Goal: Task Accomplishment & Management: Use online tool/utility

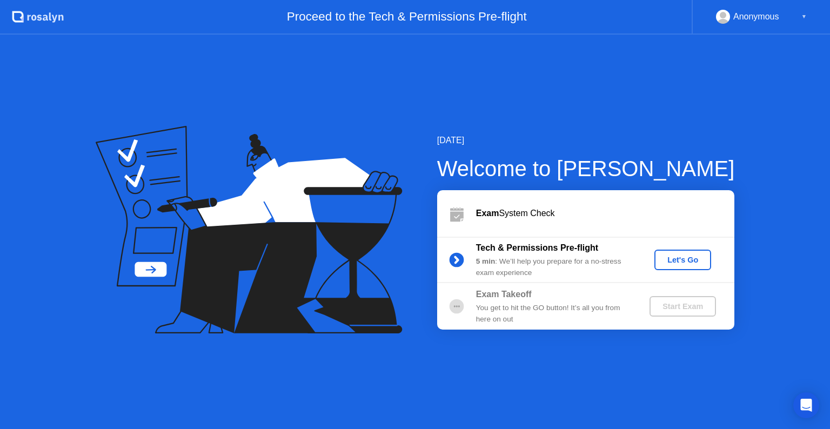
click at [673, 262] on div "Let's Go" at bounding box center [683, 260] width 48 height 9
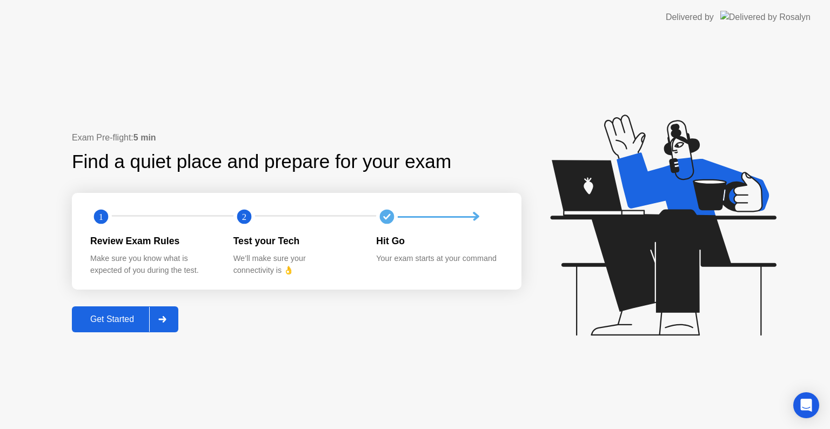
click at [111, 317] on div "Get Started" at bounding box center [112, 320] width 74 height 10
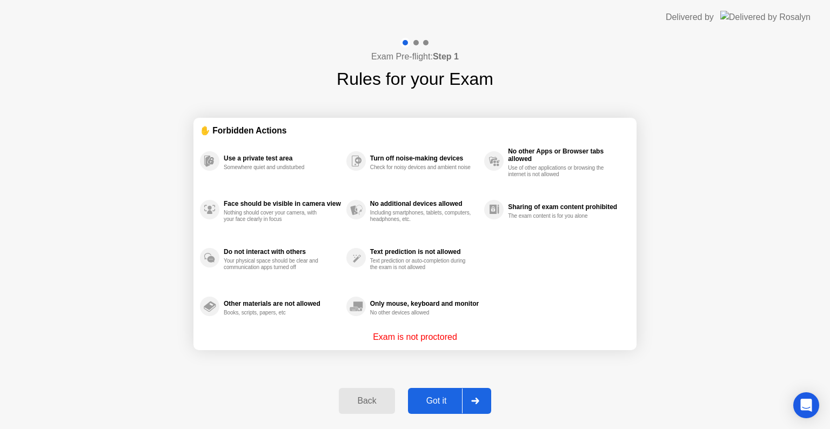
click at [357, 394] on button "Back" at bounding box center [367, 401] width 56 height 26
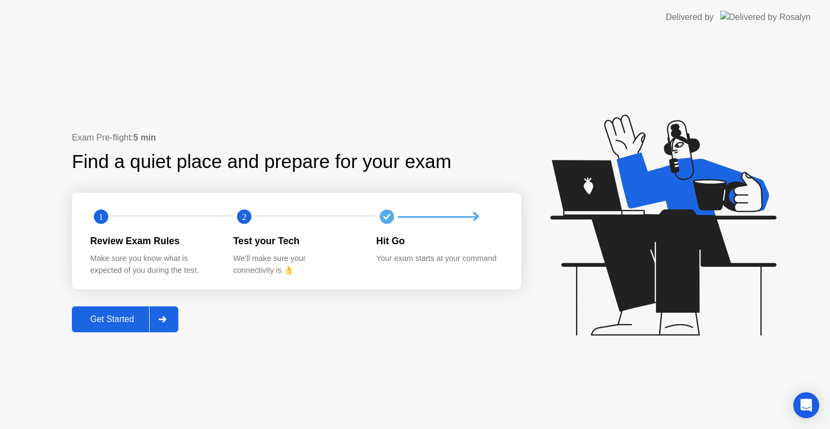
click at [123, 320] on div "Get Started" at bounding box center [112, 320] width 74 height 10
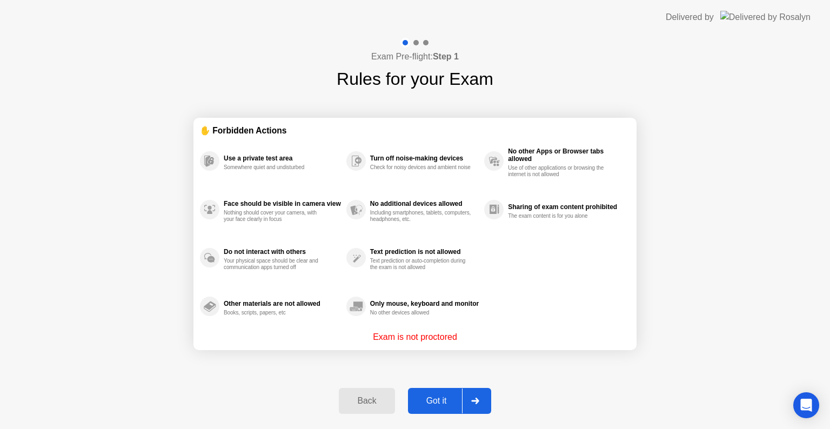
click at [443, 402] on div "Got it" at bounding box center [436, 401] width 51 height 10
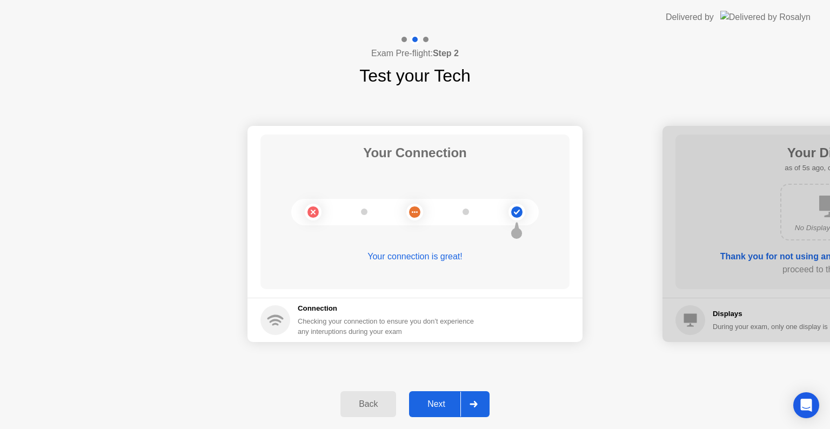
click at [424, 400] on div "Next" at bounding box center [437, 405] width 48 height 10
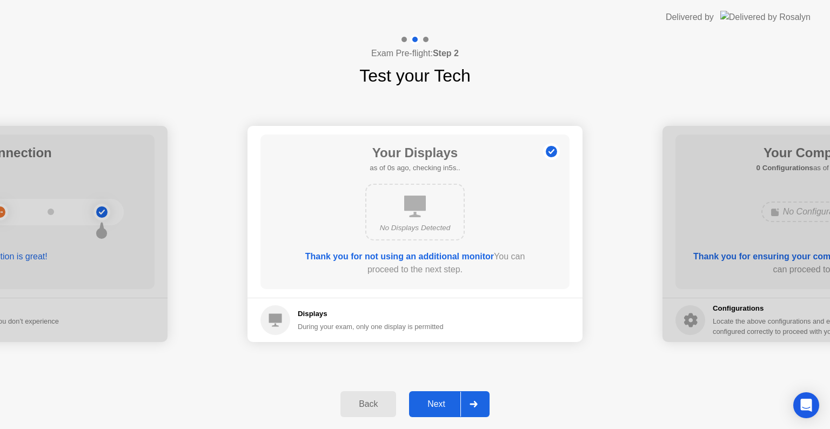
click at [424, 400] on div "Next" at bounding box center [437, 405] width 48 height 10
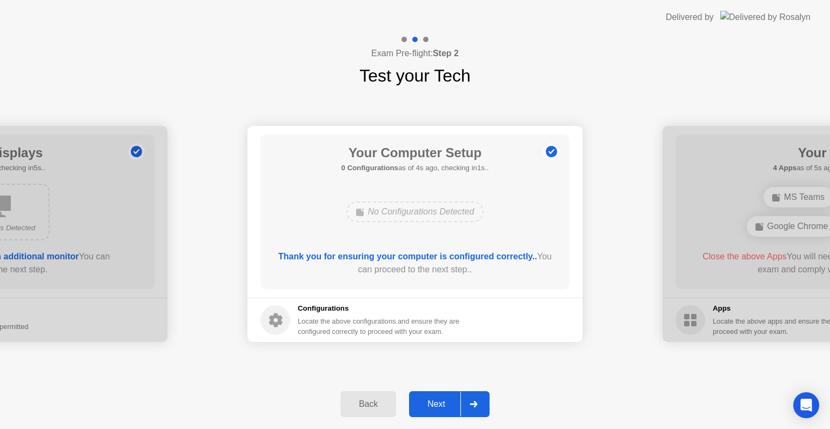
click at [379, 403] on div "Back" at bounding box center [368, 405] width 49 height 10
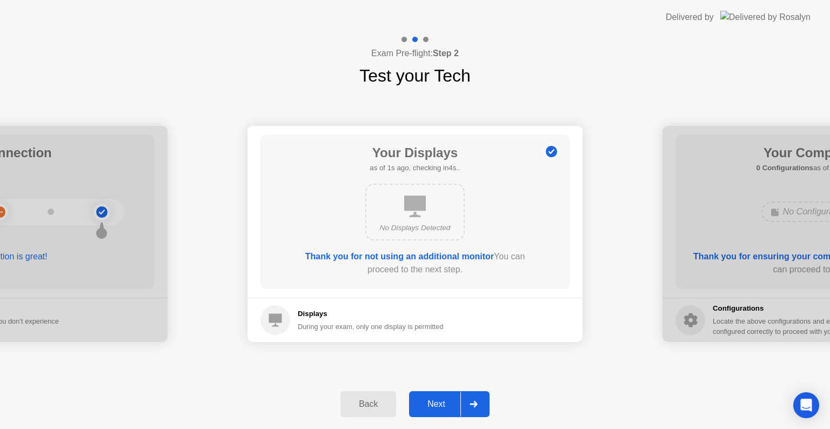
click at [425, 403] on div "Next" at bounding box center [437, 405] width 48 height 10
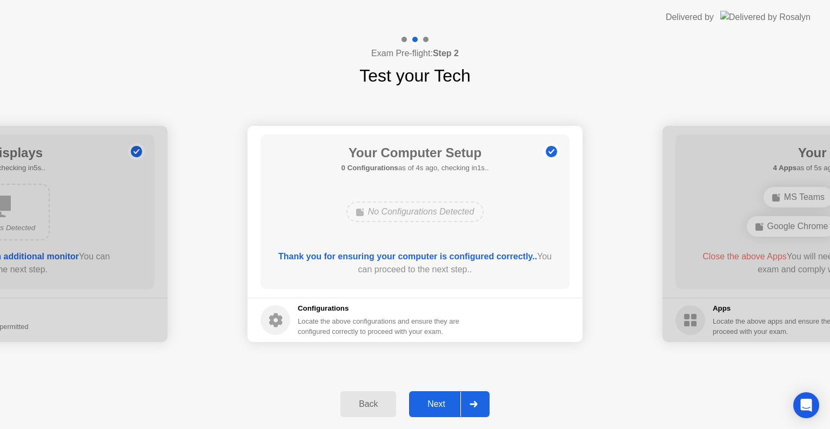
click at [425, 403] on div "Next" at bounding box center [437, 405] width 48 height 10
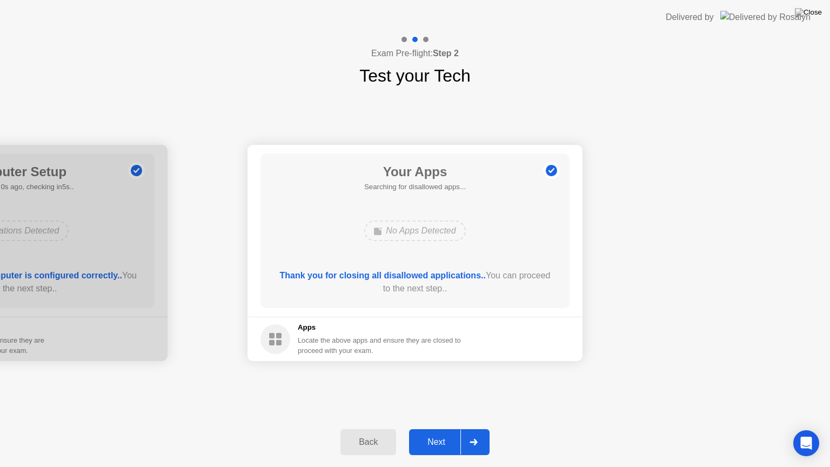
click at [430, 429] on div "Next" at bounding box center [437, 442] width 48 height 10
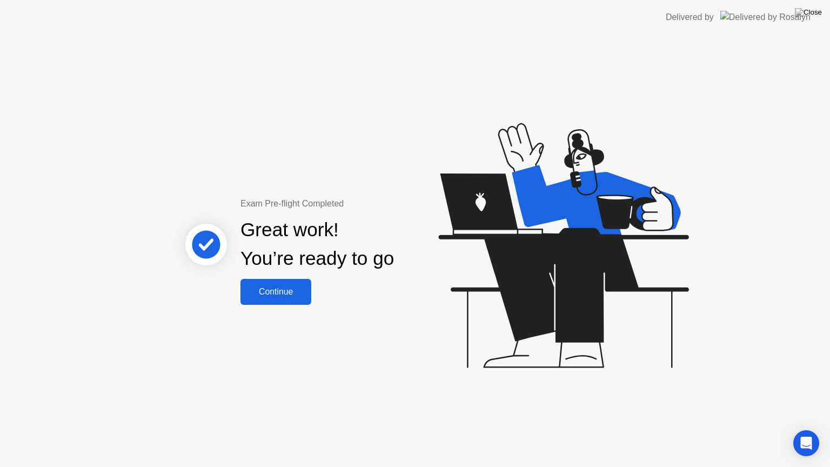
click at [296, 297] on div "Continue" at bounding box center [276, 292] width 64 height 10
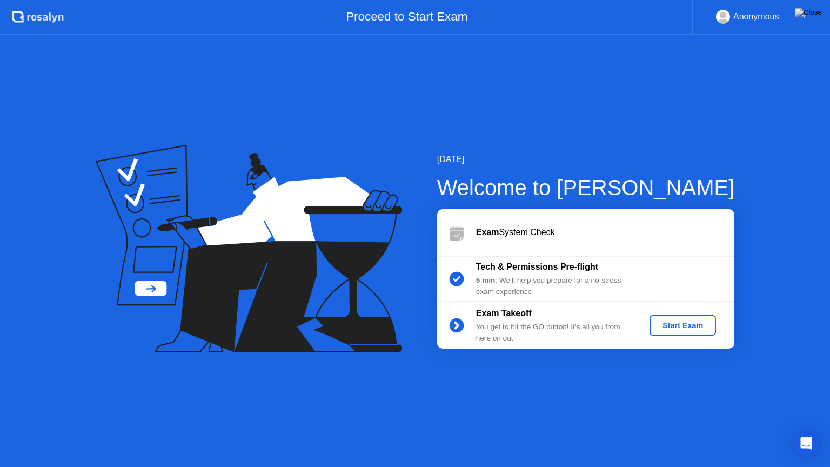
click at [789, 334] on div "[DATE] Welcome to [PERSON_NAME] Exam System Check Tech & Permissions Pre-flight…" at bounding box center [415, 251] width 830 height 433
click at [816, 13] on img at bounding box center [808, 12] width 27 height 9
click at [687, 321] on div "Start Exam" at bounding box center [683, 325] width 58 height 9
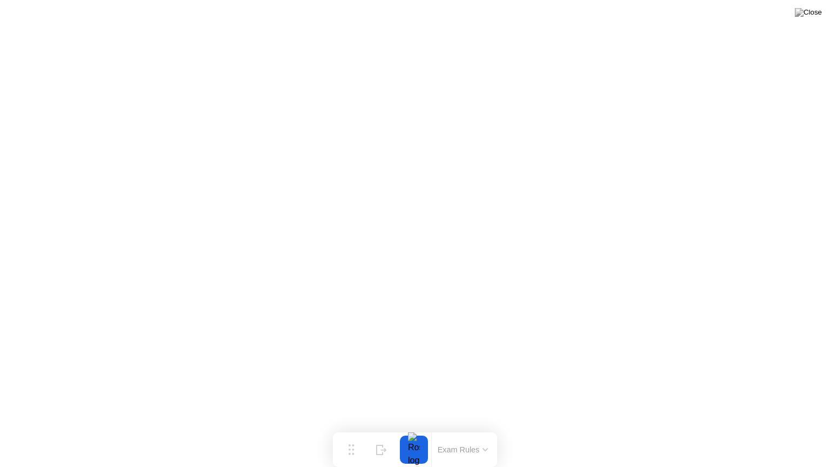
click at [452, 429] on button "Exam Rules" at bounding box center [463, 450] width 57 height 10
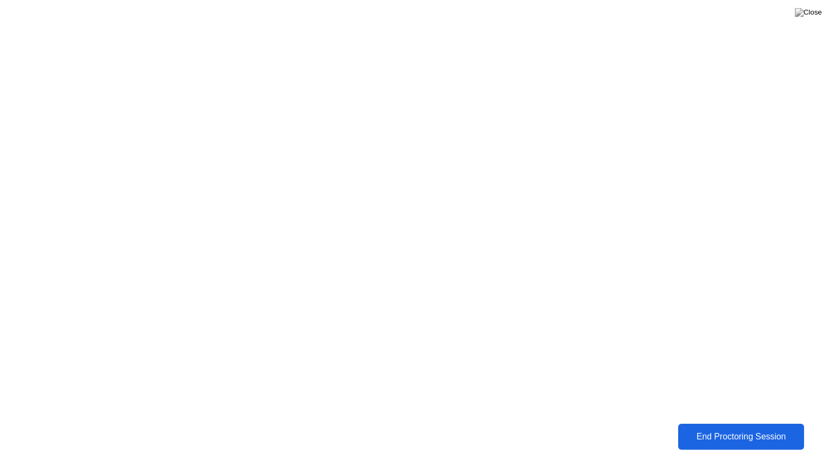
click at [734, 429] on div "End Proctoring Session" at bounding box center [741, 437] width 119 height 10
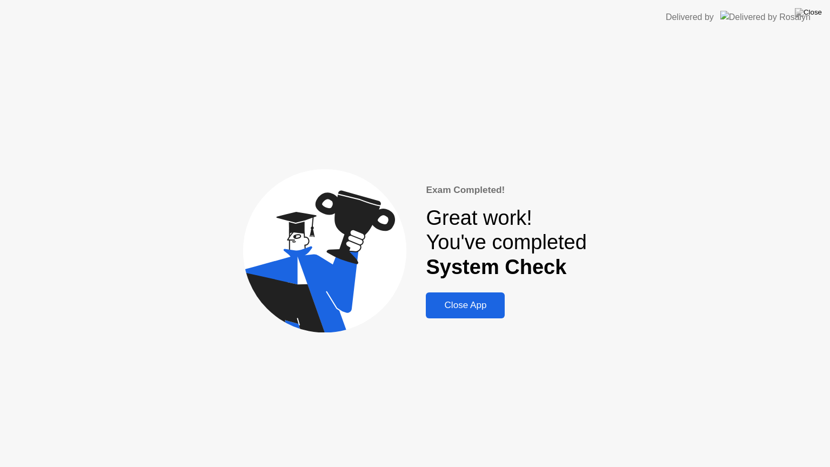
click at [463, 311] on div "Close App" at bounding box center [465, 305] width 72 height 11
